Goal: Information Seeking & Learning: Learn about a topic

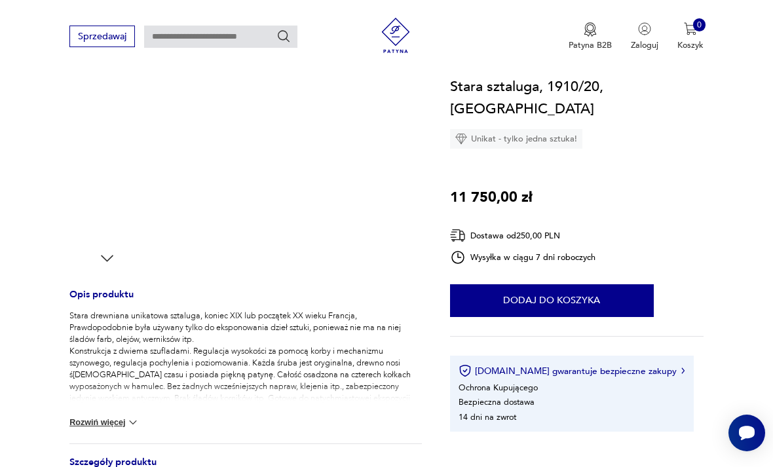
scroll to position [56, 0]
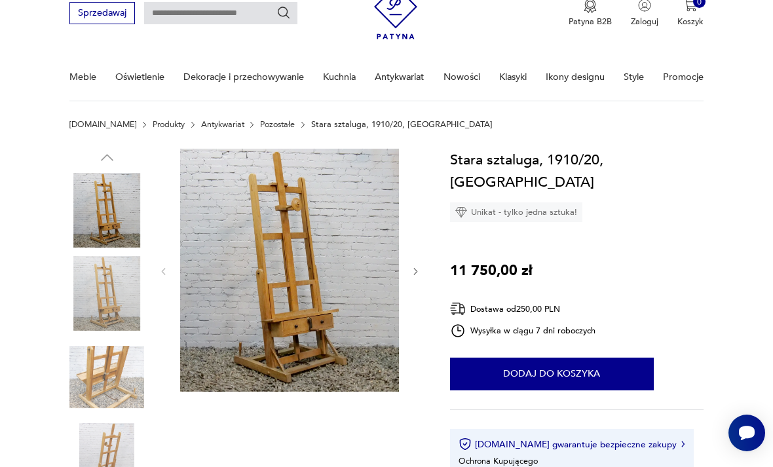
click at [306, 292] on img at bounding box center [289, 270] width 219 height 243
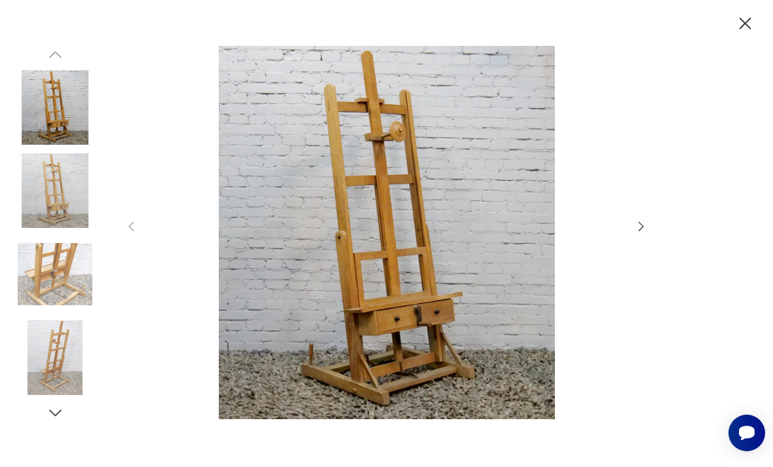
click at [47, 358] on img at bounding box center [55, 357] width 75 height 75
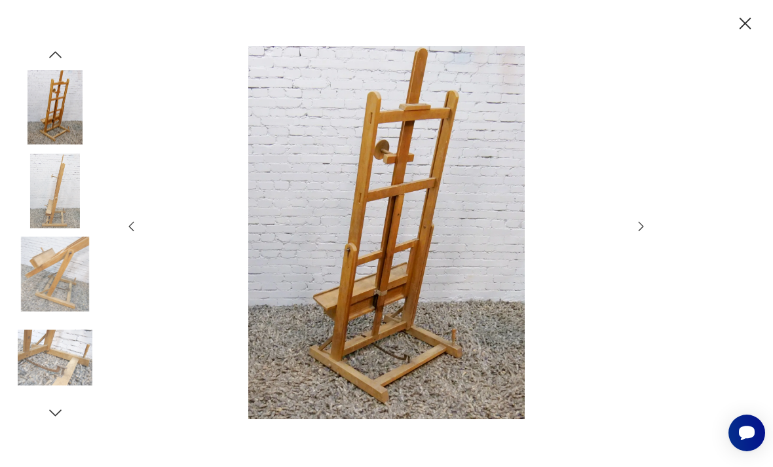
click at [59, 312] on img at bounding box center [55, 274] width 75 height 75
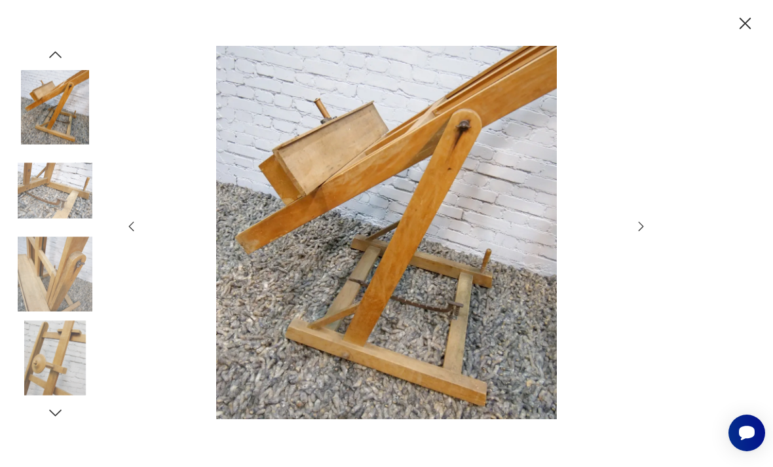
click at [45, 143] on img at bounding box center [55, 107] width 75 height 75
click at [54, 227] on img at bounding box center [55, 190] width 75 height 75
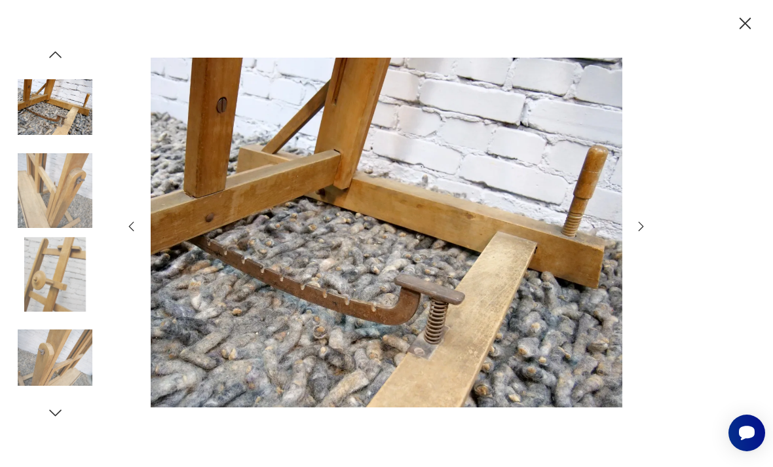
click at [60, 255] on div at bounding box center [55, 233] width 75 height 327
click at [57, 276] on img at bounding box center [55, 274] width 75 height 75
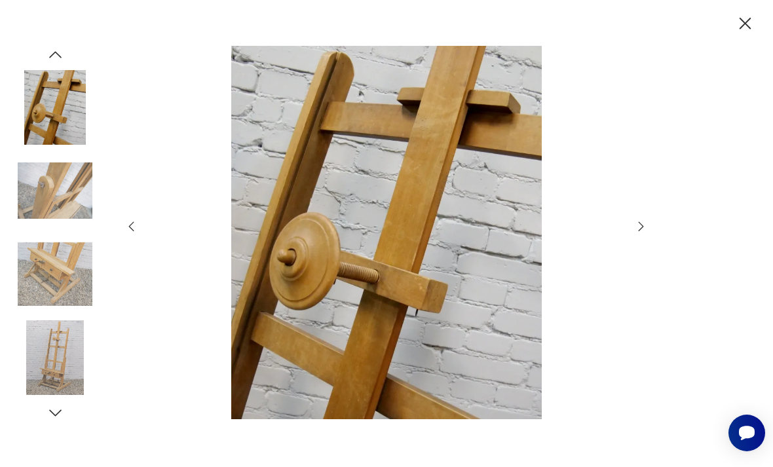
click at [58, 123] on img at bounding box center [55, 107] width 75 height 75
click at [43, 145] on img at bounding box center [55, 107] width 75 height 75
click at [737, 16] on icon "button" at bounding box center [745, 23] width 21 height 21
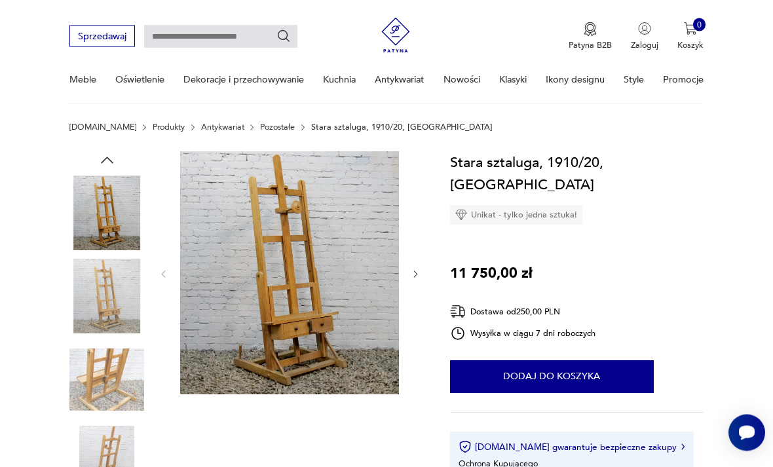
scroll to position [0, 0]
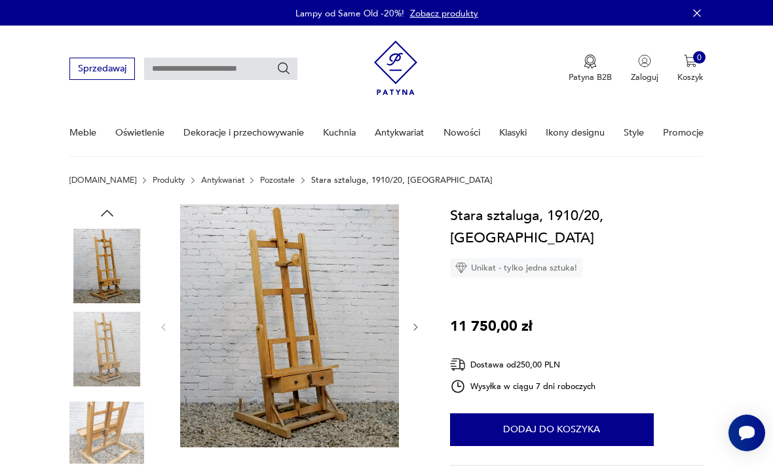
click at [139, 130] on link "Oświetlenie" at bounding box center [139, 132] width 49 height 45
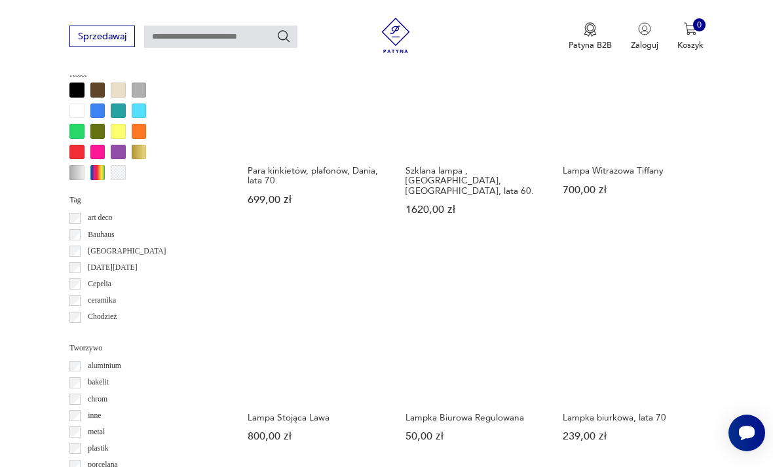
scroll to position [994, 0]
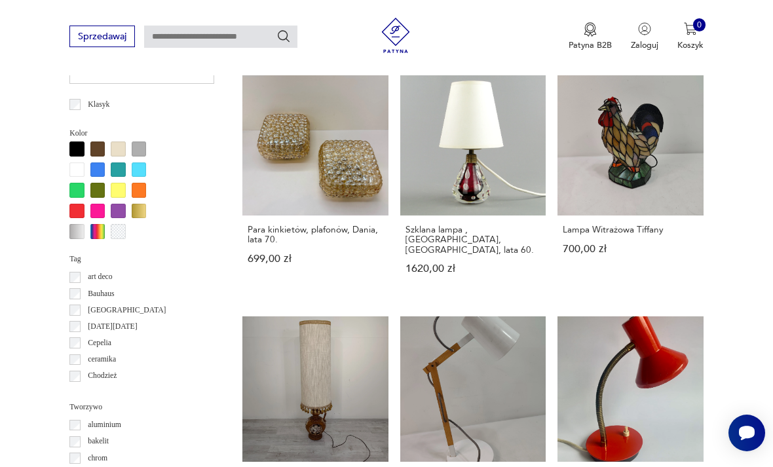
click at [75, 219] on div at bounding box center [76, 211] width 15 height 15
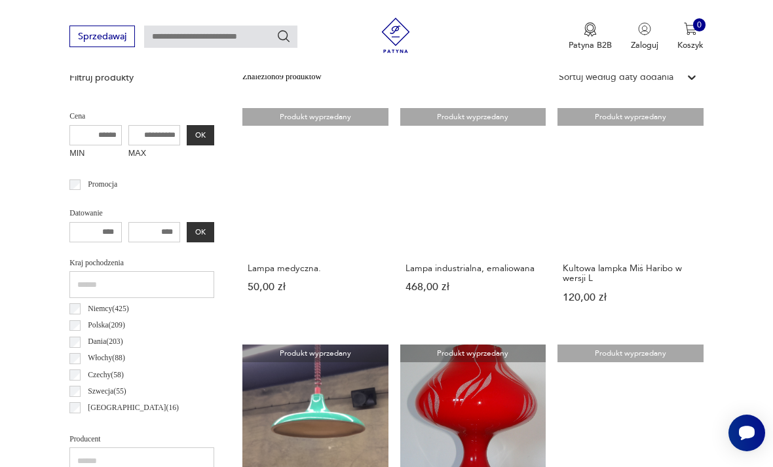
scroll to position [398, 0]
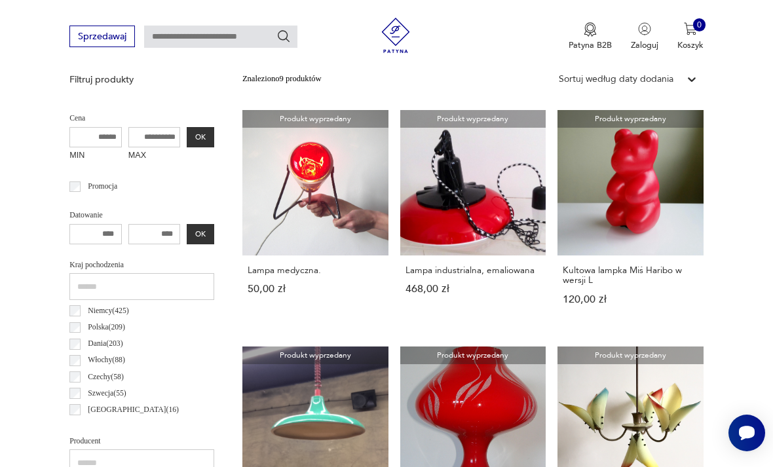
click at [293, 196] on link "Produkt wyprzedany Lampa medyczna. 50,00 zł" at bounding box center [315, 218] width 146 height 217
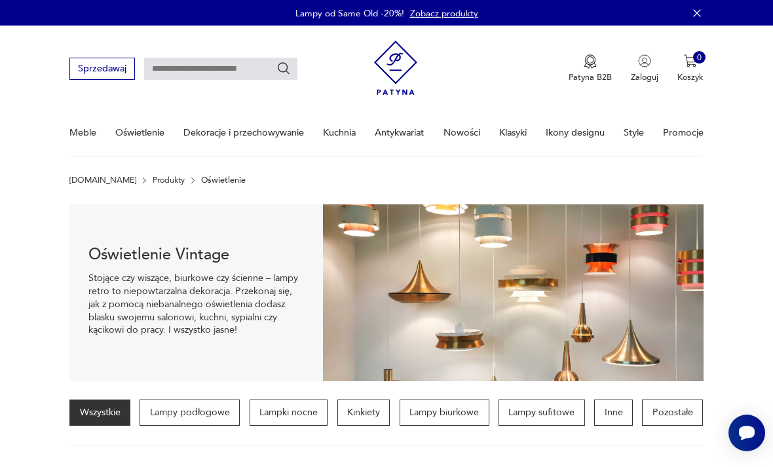
scroll to position [439, 0]
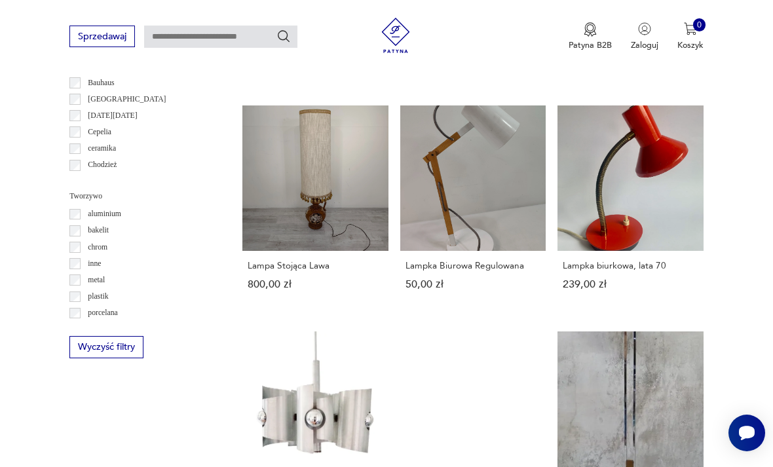
scroll to position [1101, 0]
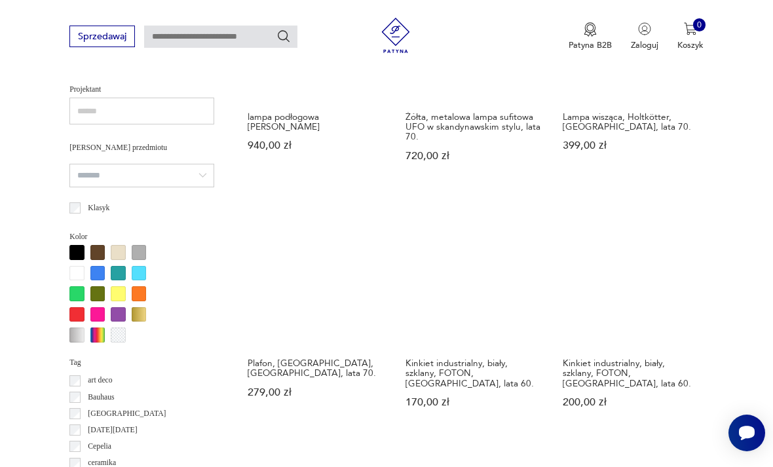
scroll to position [803, 0]
